Goal: Navigation & Orientation: Find specific page/section

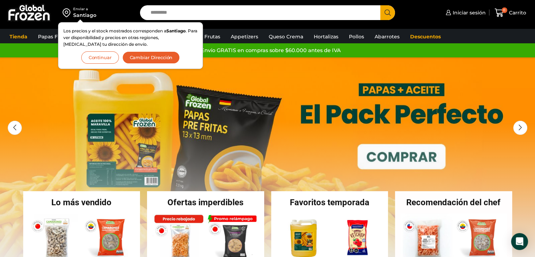
click at [108, 58] on button "Continuar" at bounding box center [100, 57] width 38 height 12
click at [108, 58] on link "1 / 3" at bounding box center [267, 162] width 535 height 211
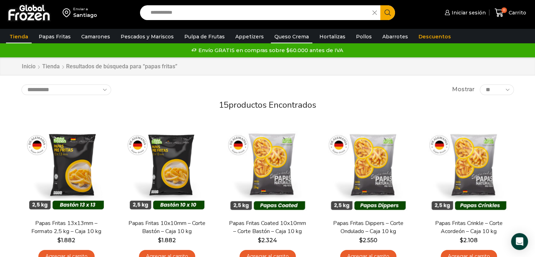
click at [273, 40] on link "Queso Crema" at bounding box center [292, 36] width 42 height 13
